Goal: Task Accomplishment & Management: Complete application form

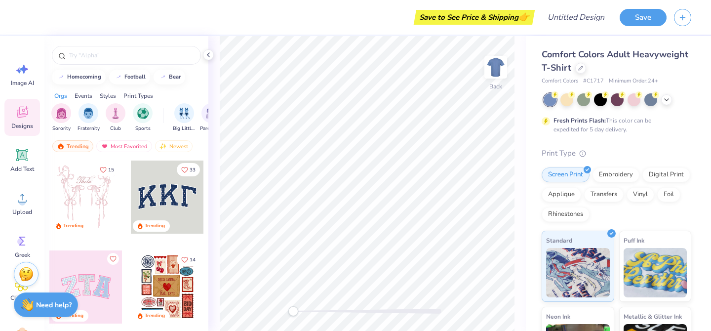
click at [674, 99] on div at bounding box center [618, 99] width 148 height 13
click at [670, 99] on icon at bounding box center [667, 99] width 8 height 8
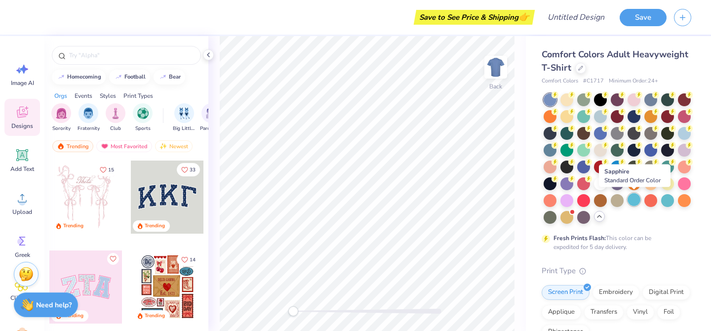
click at [639, 204] on div at bounding box center [634, 199] width 13 height 13
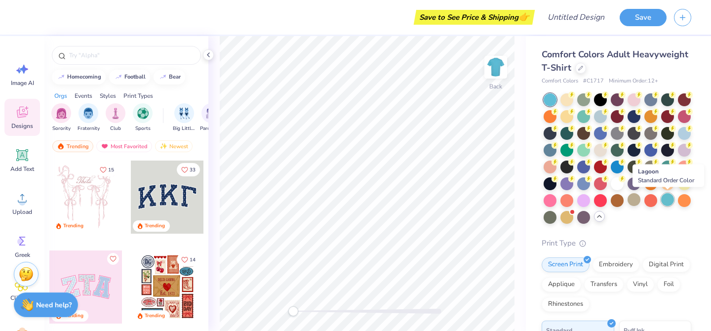
click at [667, 205] on div at bounding box center [667, 199] width 13 height 13
click at [83, 78] on div "homecoming" at bounding box center [84, 75] width 34 height 5
type input "homecoming"
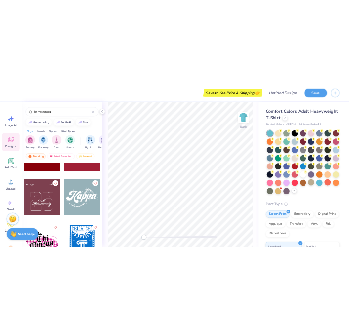
scroll to position [2684, 0]
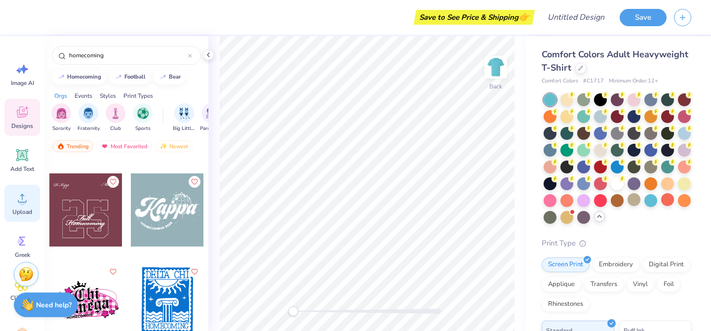
click at [25, 204] on icon at bounding box center [22, 198] width 15 height 15
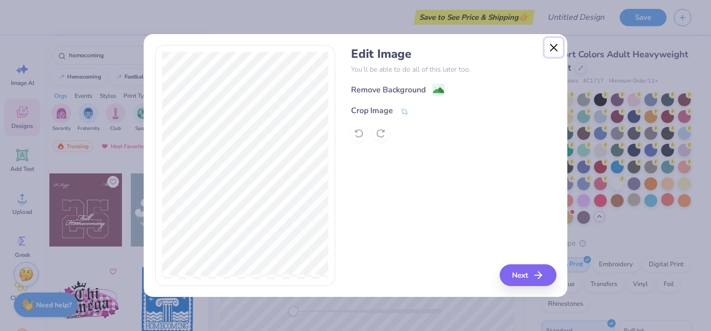
click at [553, 47] on button "Close" at bounding box center [554, 47] width 19 height 19
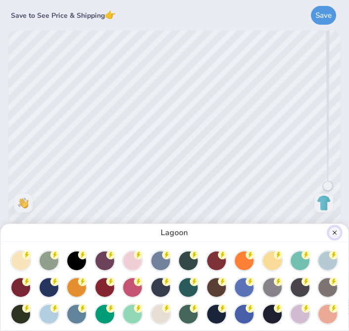
click at [332, 229] on button "Close" at bounding box center [334, 233] width 12 height 12
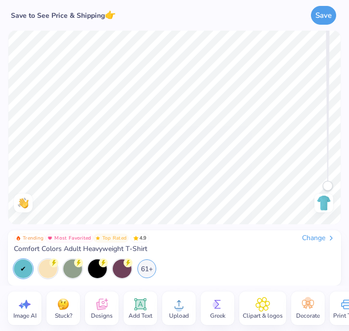
click at [98, 316] on span "Designs" at bounding box center [102, 316] width 22 height 8
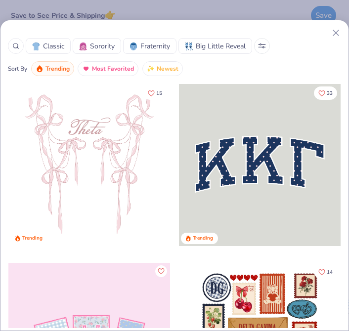
click at [327, 34] on div at bounding box center [174, 33] width 333 height 10
click at [333, 32] on icon at bounding box center [335, 33] width 10 height 10
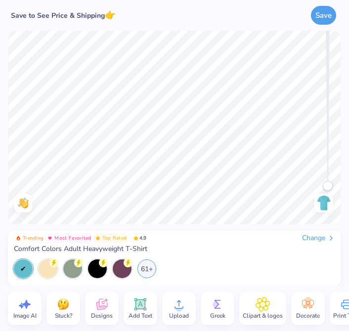
click at [186, 303] on icon at bounding box center [178, 304] width 15 height 15
click at [192, 312] on div "Upload" at bounding box center [179, 308] width 34 height 34
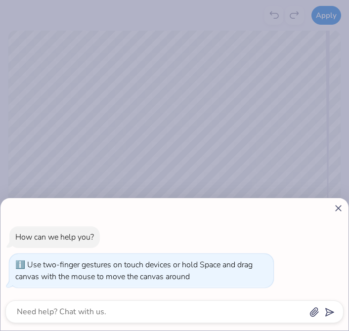
click at [337, 199] on div "How can we help you? Use two-finger gestures on touch devices or hold Space and…" at bounding box center [174, 264] width 348 height 132
click at [337, 205] on icon at bounding box center [338, 208] width 10 height 10
type textarea "x"
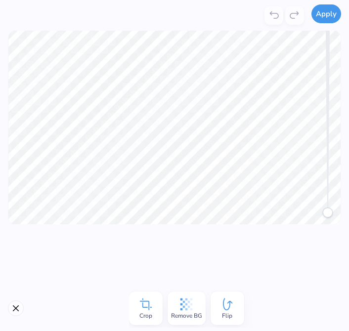
click at [318, 13] on button "Apply" at bounding box center [326, 13] width 30 height 19
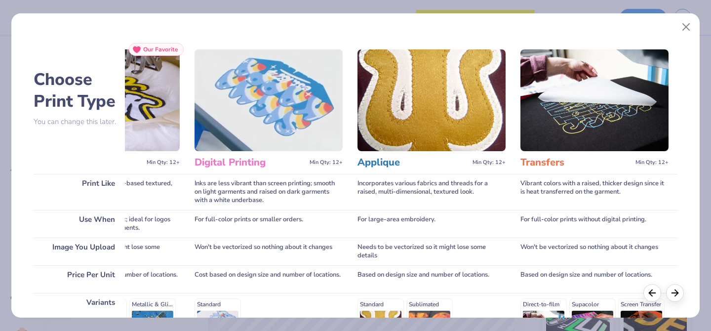
scroll to position [162, 0]
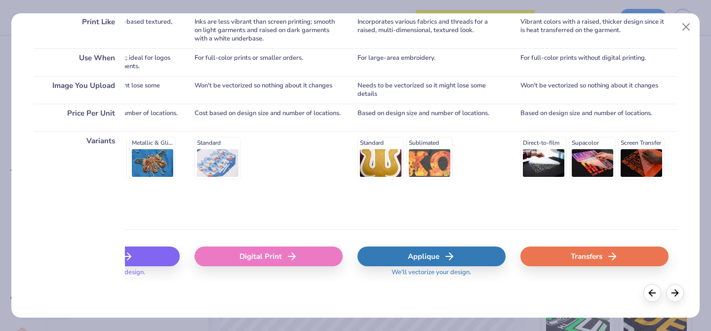
click at [582, 250] on div "Transfers" at bounding box center [595, 256] width 148 height 20
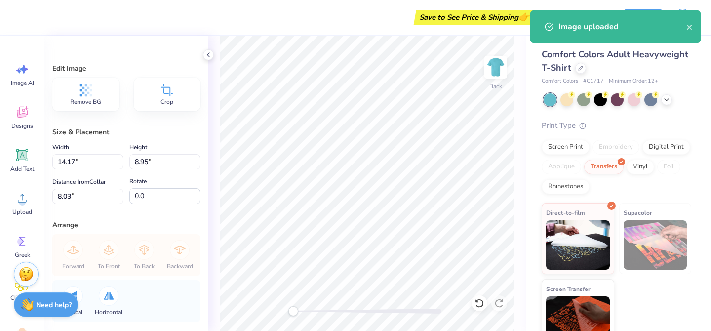
type input "11.33"
type input "7.15"
type input "9.82"
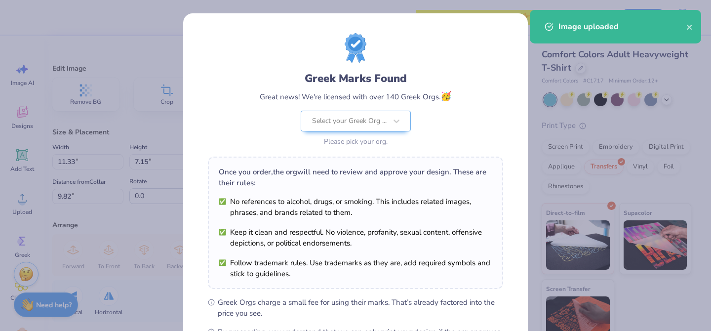
click at [376, 198] on li "No references to alcohol, drugs, or smoking. This includes related images, phra…" at bounding box center [356, 207] width 274 height 22
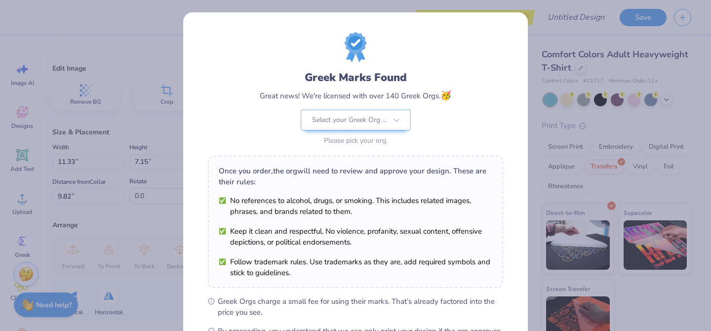
scroll to position [0, 0]
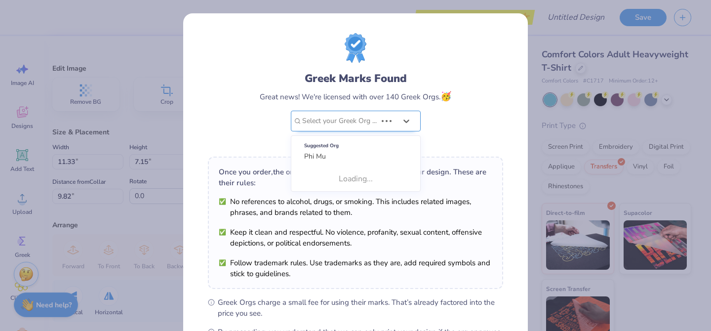
click at [377, 116] on div at bounding box center [339, 121] width 75 height 13
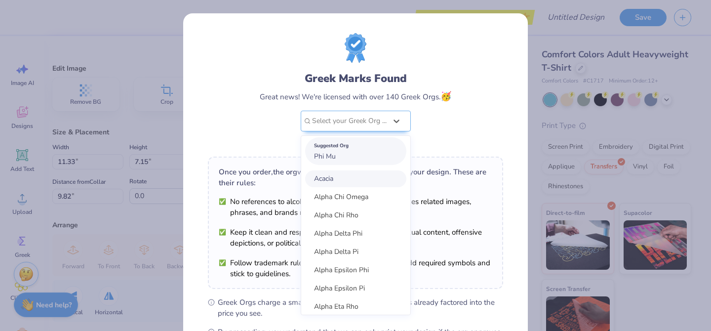
click at [359, 158] on div "Suggested Org Phi Mu" at bounding box center [355, 151] width 101 height 28
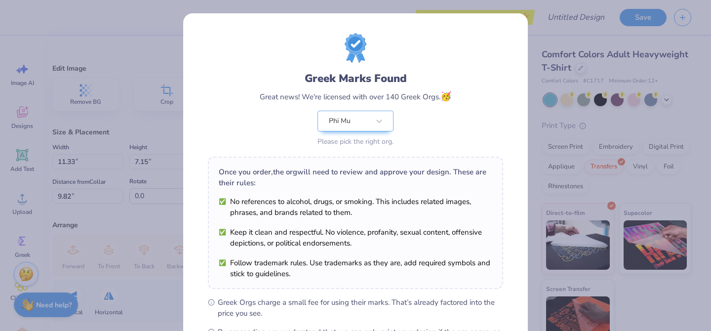
scroll to position [131, 0]
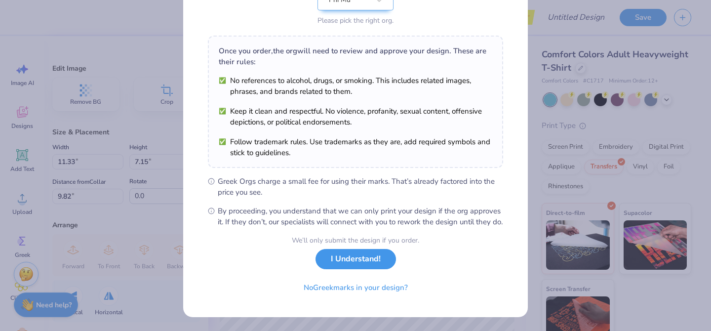
click at [355, 256] on button "I Understand!" at bounding box center [356, 259] width 81 height 20
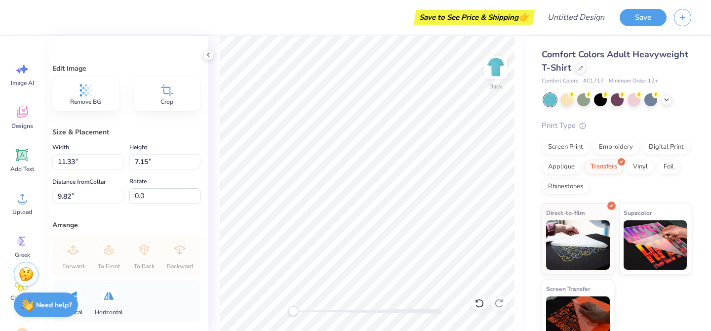
scroll to position [0, 0]
type input "5.21"
type input "3.29"
type input "6.86"
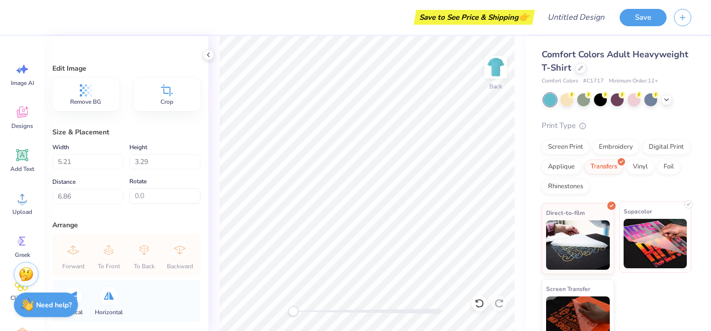
scroll to position [19, 0]
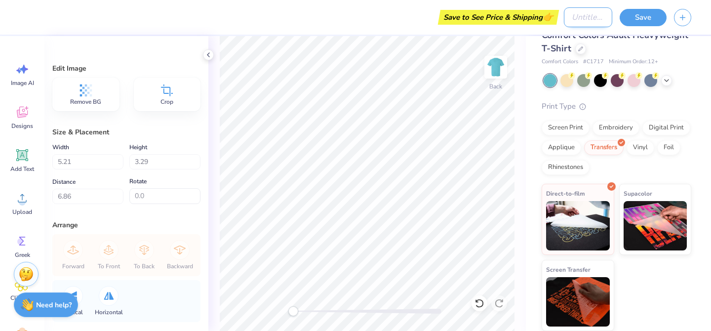
click at [594, 19] on input "Design Title" at bounding box center [588, 17] width 48 height 20
type input "Homecoming shirt"
click at [640, 14] on button "Save" at bounding box center [643, 15] width 47 height 17
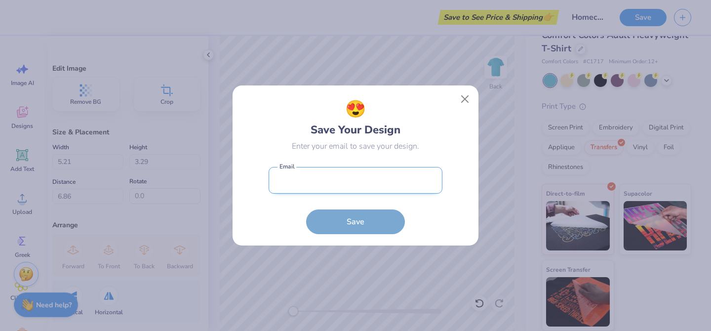
click at [368, 172] on input "email" at bounding box center [356, 180] width 174 height 27
type input "[EMAIL_ADDRESS][DOMAIN_NAME]"
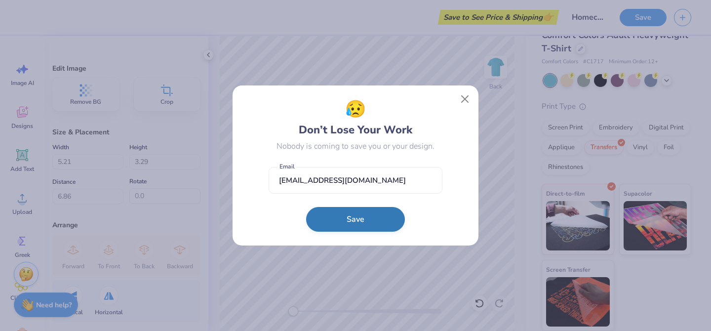
click at [358, 218] on button "Save" at bounding box center [355, 219] width 99 height 25
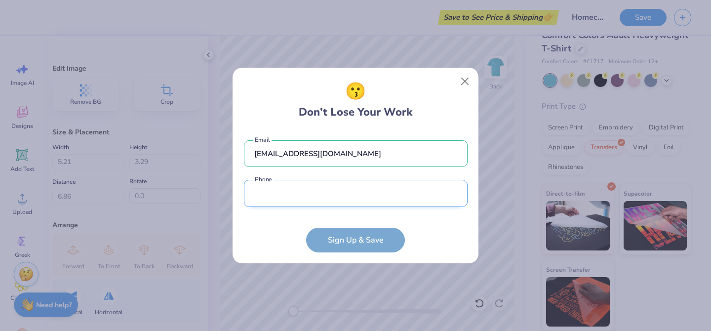
click at [326, 195] on input "tel" at bounding box center [356, 193] width 224 height 27
type input "[PHONE_NUMBER]"
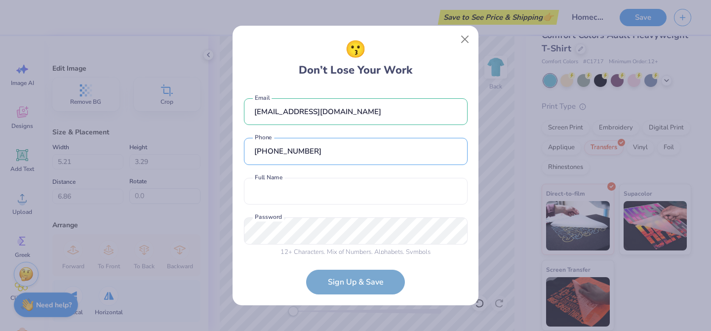
scroll to position [8, 0]
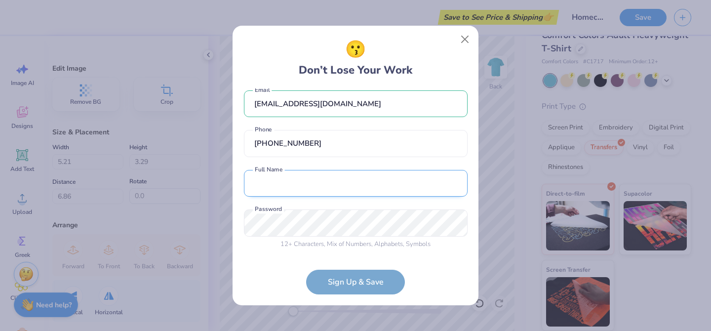
click at [303, 192] on input "text" at bounding box center [356, 183] width 224 height 27
type input "[PERSON_NAME]"
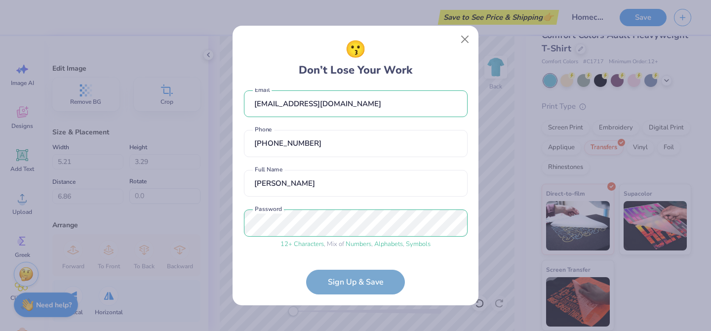
scroll to position [45, 0]
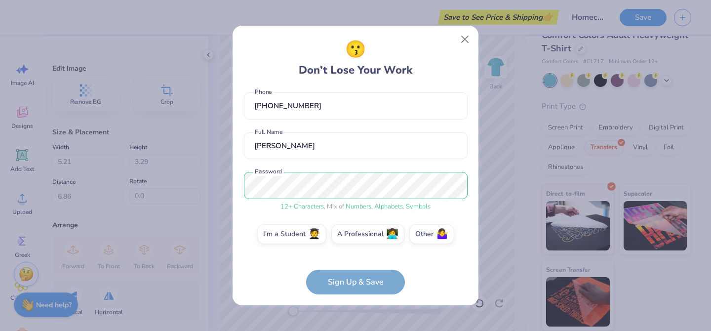
click at [362, 282] on form "[EMAIL_ADDRESS][DOMAIN_NAME] Email [PHONE_NUMBER] Phone [PERSON_NAME] Full Name…" at bounding box center [356, 191] width 224 height 206
click at [305, 232] on label "I'm a Student 🧑‍🎓" at bounding box center [291, 233] width 69 height 20
click at [353, 279] on input "I'm a Student 🧑‍🎓" at bounding box center [356, 282] width 6 height 6
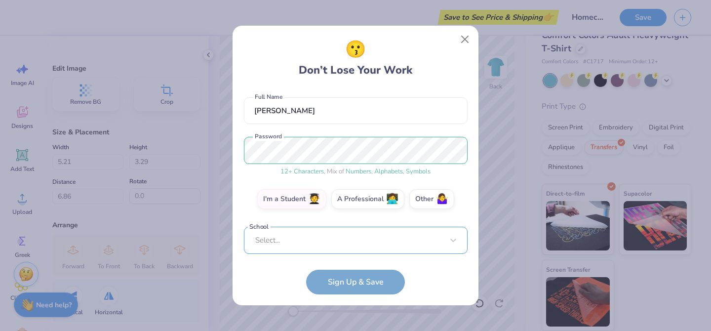
click at [306, 242] on div "Select..." at bounding box center [356, 240] width 224 height 27
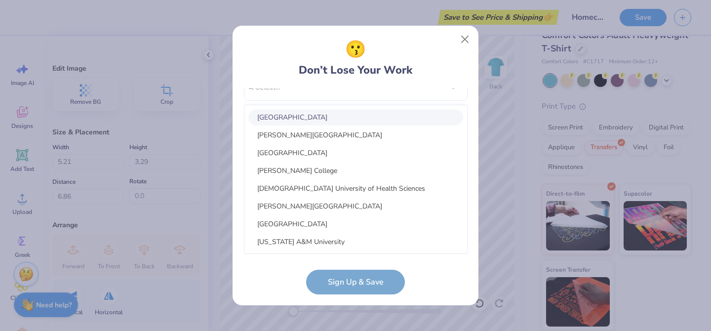
click at [290, 100] on div "[EMAIL_ADDRESS][DOMAIN_NAME] Email [PHONE_NUMBER] Phone [PERSON_NAME] Full Name…" at bounding box center [356, 170] width 224 height 165
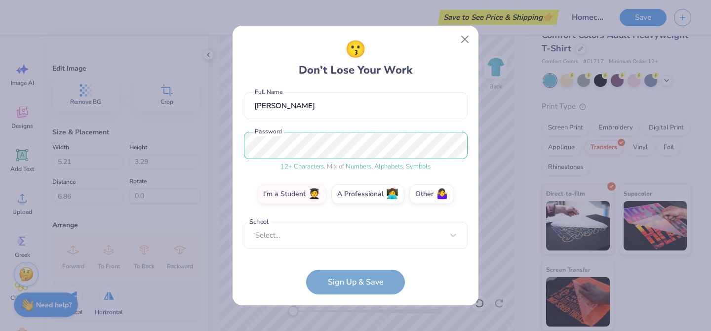
click at [265, 225] on label "School" at bounding box center [259, 221] width 23 height 9
click at [267, 245] on div "[EMAIL_ADDRESS][DOMAIN_NAME] Email [PHONE_NUMBER] Phone [PERSON_NAME] Full Name…" at bounding box center [356, 170] width 224 height 165
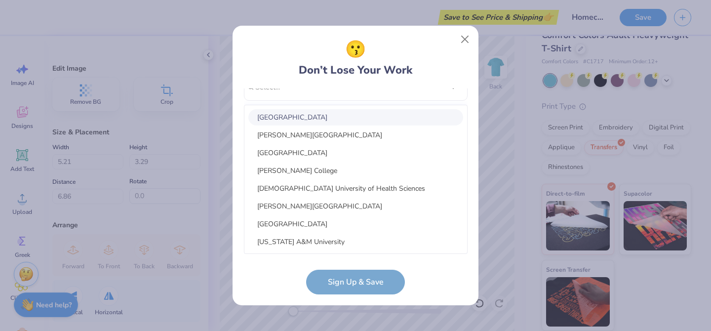
scroll to position [234, 0]
click at [273, 89] on div "[EMAIL_ADDRESS][DOMAIN_NAME] Email [PHONE_NUMBER] Phone [PERSON_NAME] Full Name…" at bounding box center [356, 170] width 224 height 165
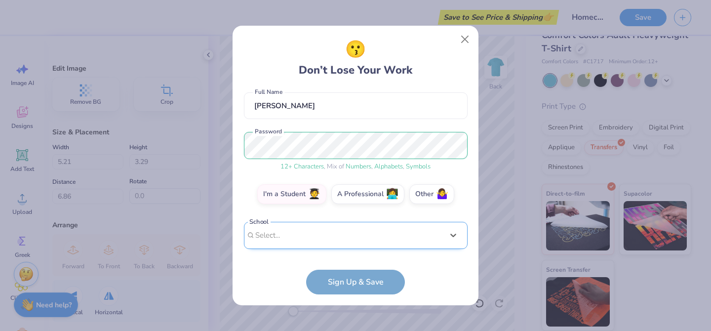
click at [278, 238] on div "Select is focused ,type to refine list, press Down to open the menu, Select..." at bounding box center [356, 235] width 224 height 27
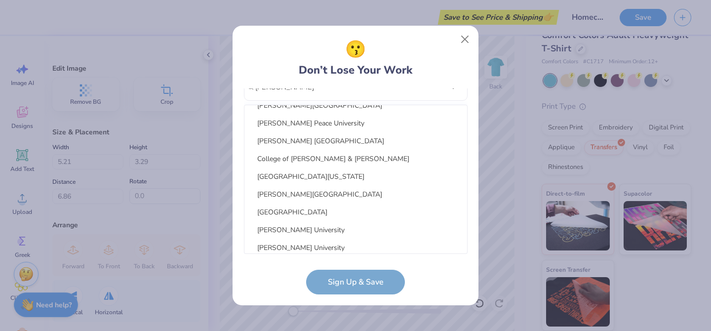
scroll to position [123, 0]
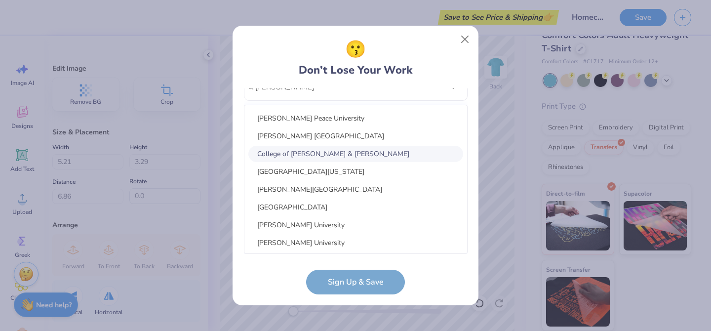
click at [295, 152] on div "College of [PERSON_NAME] & [PERSON_NAME]" at bounding box center [355, 154] width 215 height 16
type input "[PERSON_NAME] and [PERSON_NAME]"
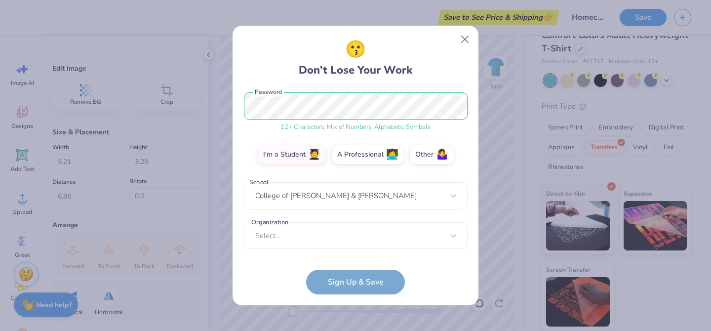
scroll to position [125, 0]
click at [316, 236] on div "Select..." at bounding box center [356, 235] width 224 height 27
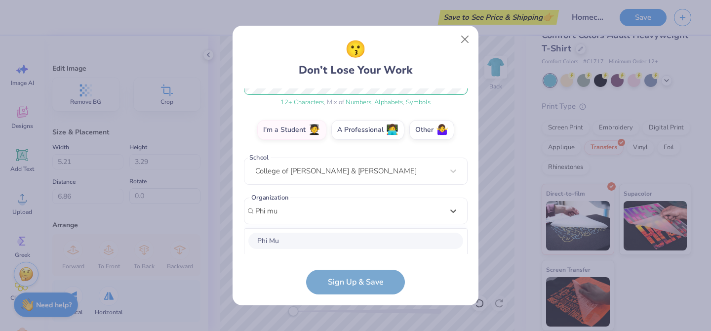
scroll to position [273, 0]
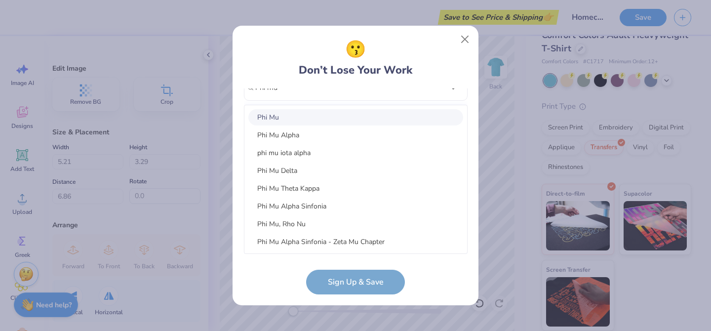
click at [298, 121] on div "Phi Mu" at bounding box center [355, 117] width 215 height 16
type input "Phi mu"
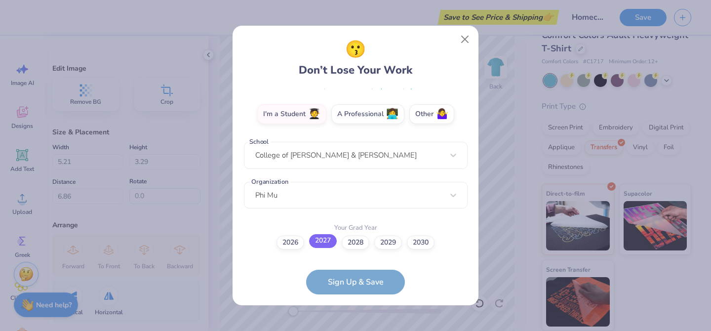
click at [318, 244] on label "2027" at bounding box center [323, 241] width 28 height 14
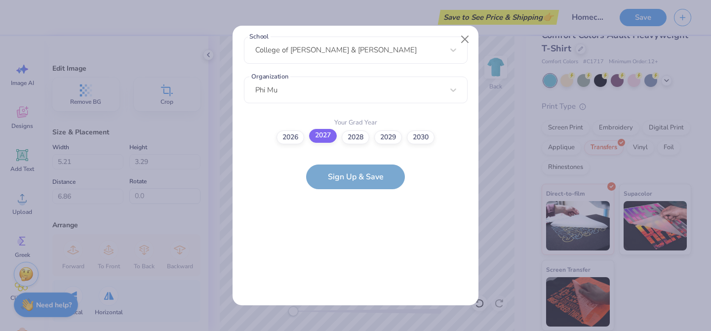
scroll to position [0, 0]
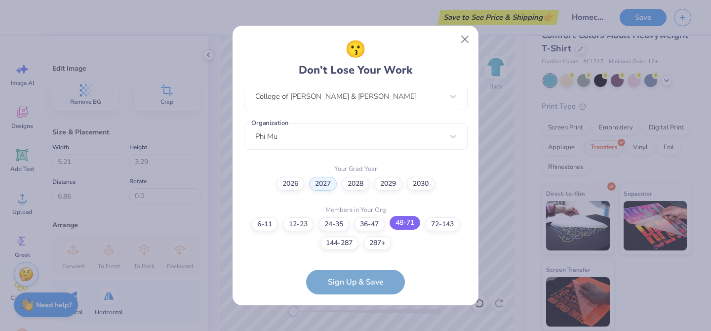
click at [397, 223] on label "48-71" at bounding box center [405, 223] width 31 height 14
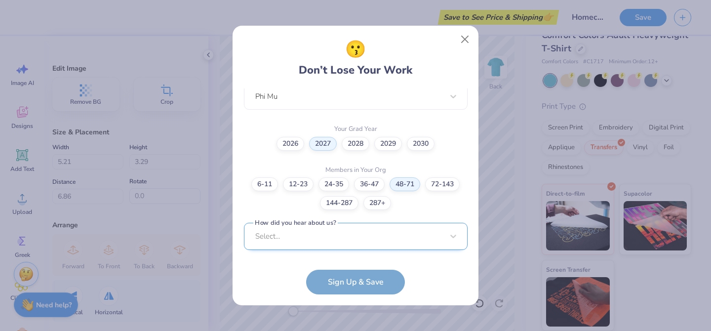
click at [392, 234] on div "Select..." at bounding box center [356, 236] width 224 height 27
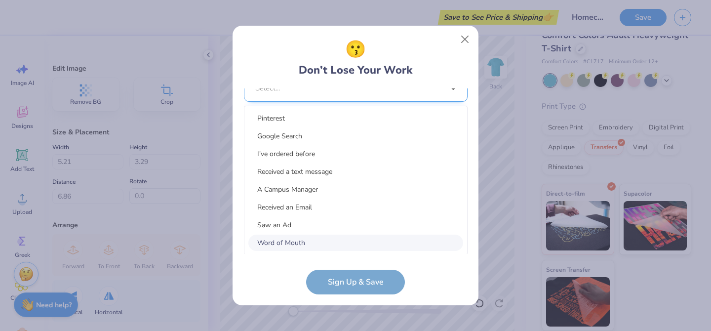
scroll to position [412, 0]
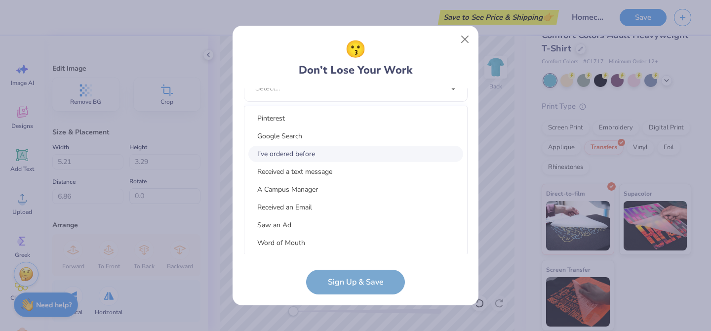
click at [364, 151] on div "I've ordered before" at bounding box center [355, 154] width 215 height 16
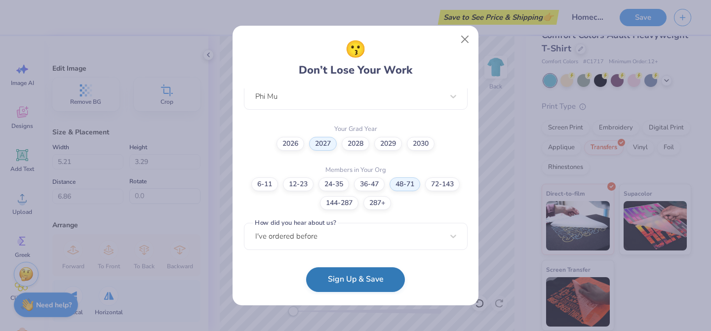
click at [369, 285] on button "Sign Up & Save" at bounding box center [355, 279] width 99 height 25
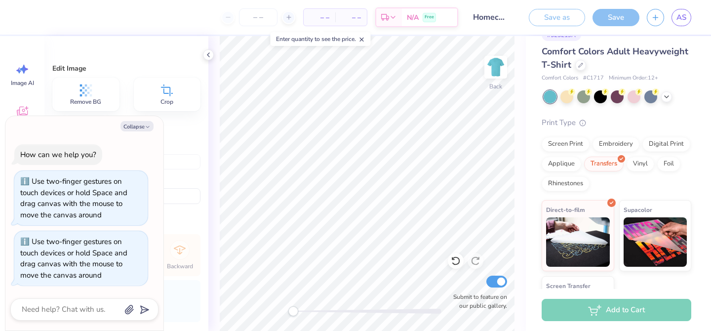
scroll to position [36, 0]
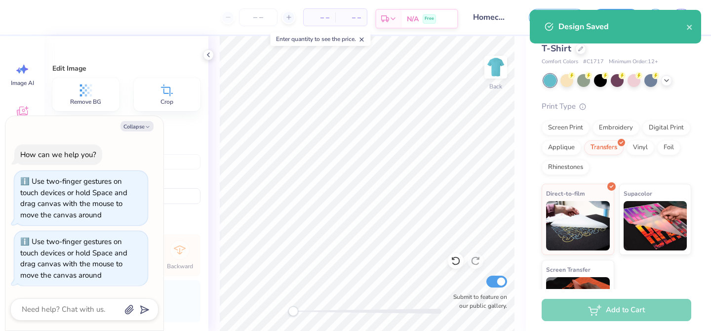
click at [426, 23] on div "Free" at bounding box center [429, 18] width 13 height 9
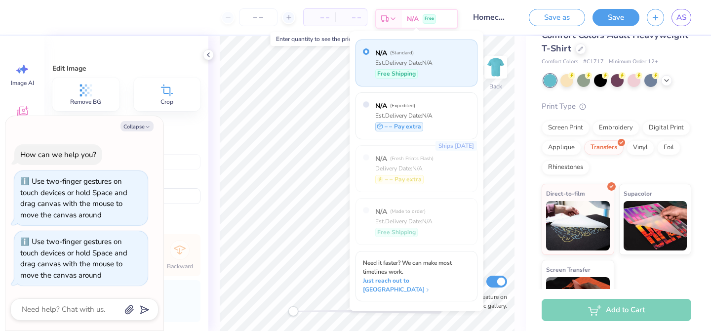
type textarea "x"
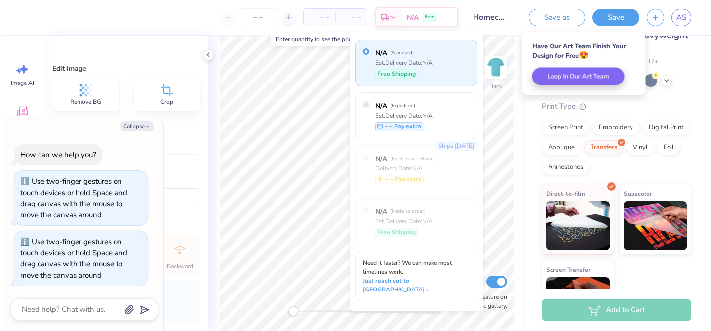
click at [332, 21] on div "– – Per Item" at bounding box center [320, 17] width 32 height 17
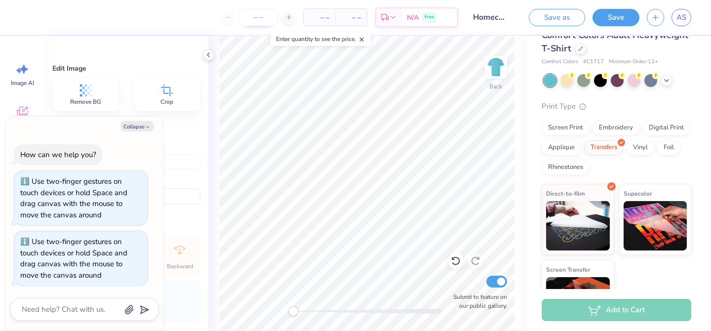
click at [270, 16] on input "number" at bounding box center [258, 17] width 39 height 18
type input "40"
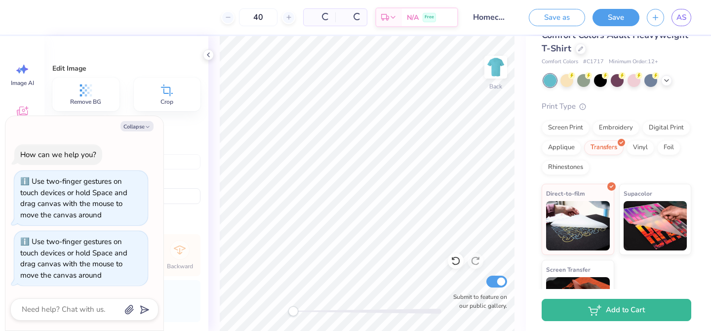
type textarea "x"
type input "40"
click at [555, 130] on div "Screen Print" at bounding box center [566, 126] width 48 height 15
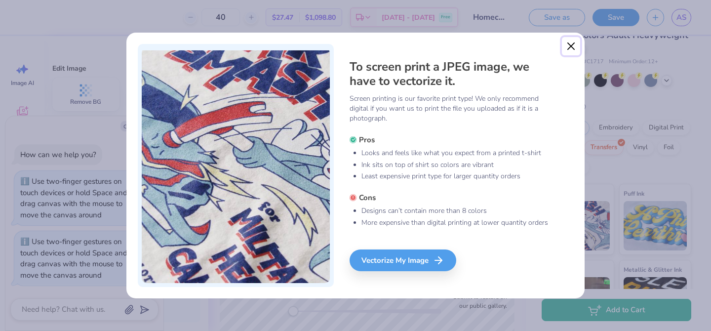
click at [570, 47] on button "Close" at bounding box center [571, 46] width 19 height 19
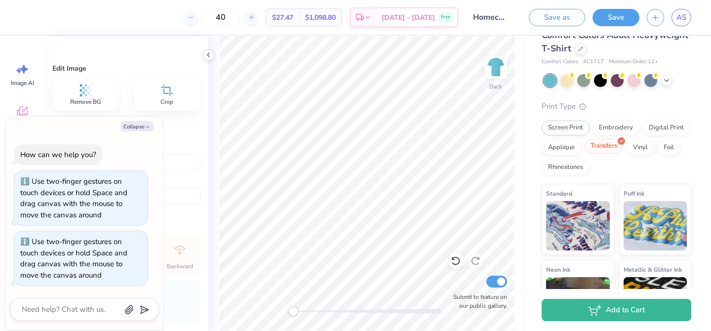
click at [604, 146] on div "Transfers" at bounding box center [604, 146] width 40 height 15
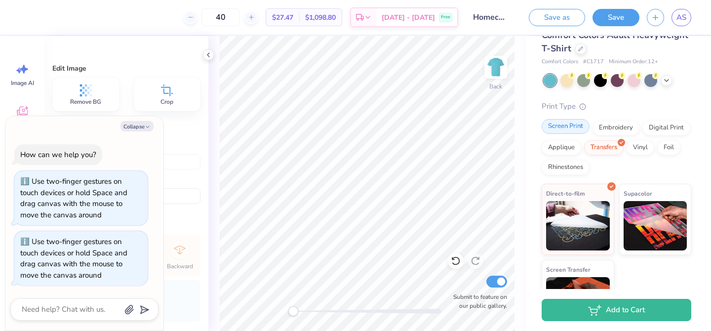
click at [573, 128] on div "Screen Print" at bounding box center [566, 126] width 48 height 15
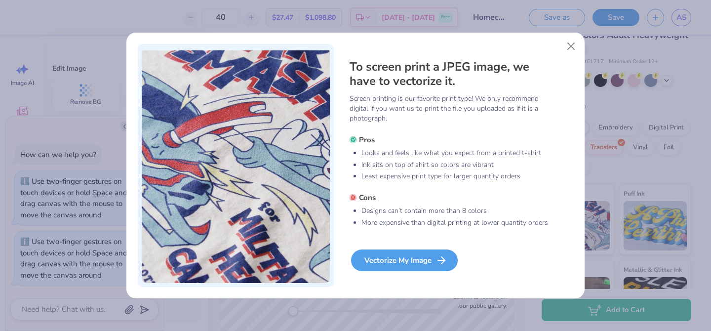
click at [437, 252] on div "Vectorize My Image" at bounding box center [404, 260] width 107 height 22
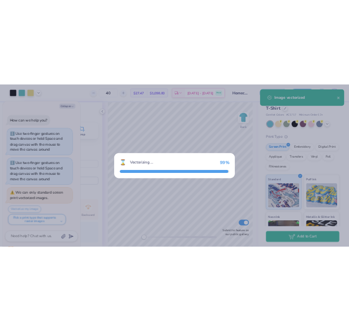
scroll to position [0, 0]
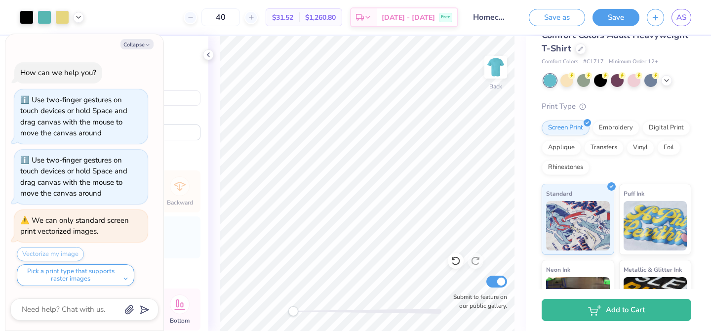
type textarea "x"
type input "12.75"
type input "8.02"
type input "3.00"
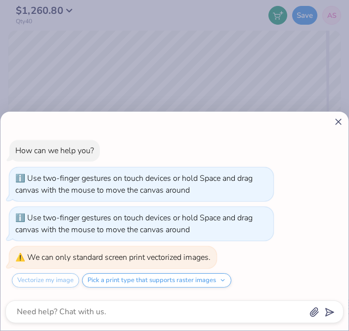
type textarea "x"
